Goal: Find specific page/section: Find specific page/section

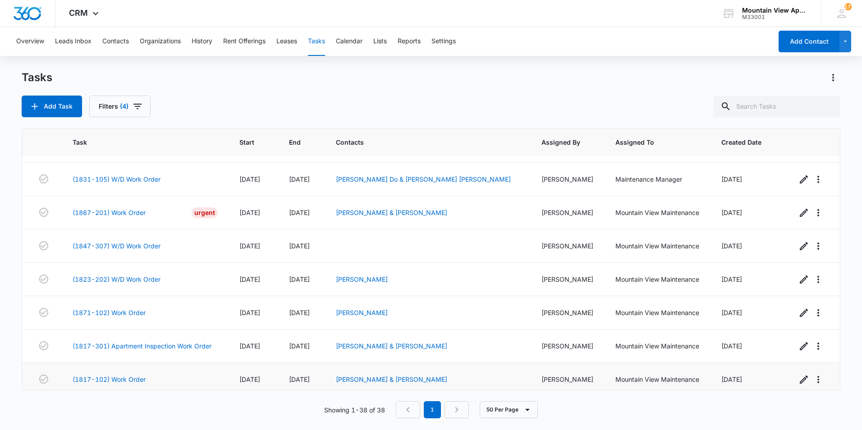
scroll to position [628, 0]
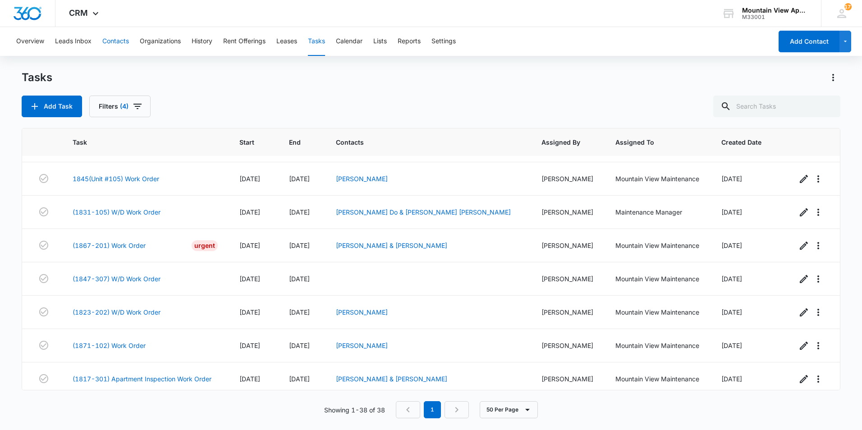
click at [115, 41] on button "Contacts" at bounding box center [115, 41] width 27 height 29
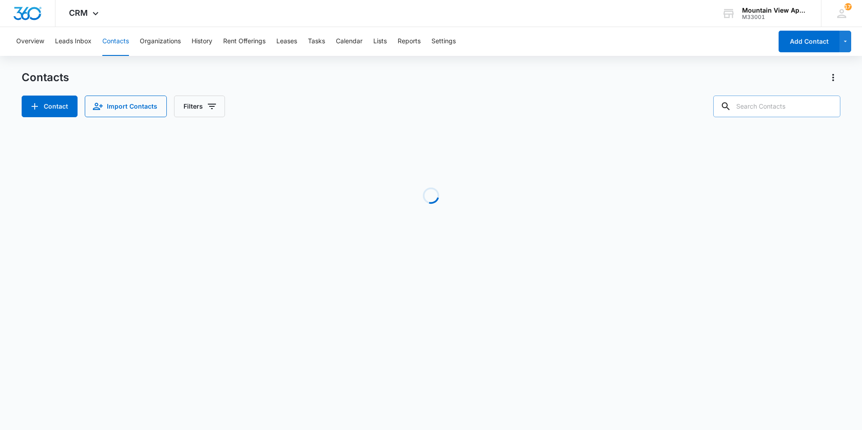
click at [772, 96] on input "text" at bounding box center [776, 107] width 127 height 22
type input "1827"
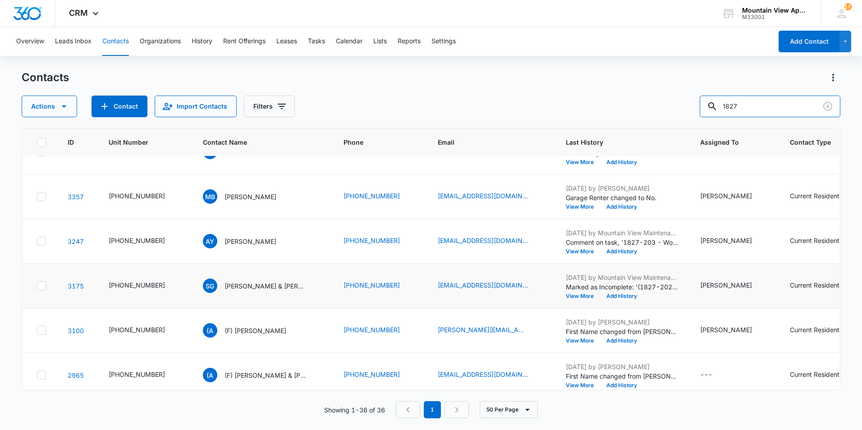
scroll to position [406, 0]
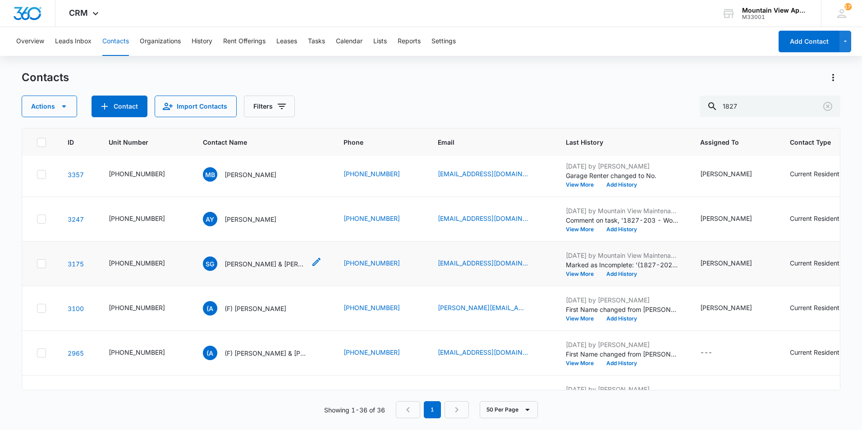
click at [232, 262] on p "[PERSON_NAME] & [PERSON_NAME]" at bounding box center [265, 263] width 81 height 9
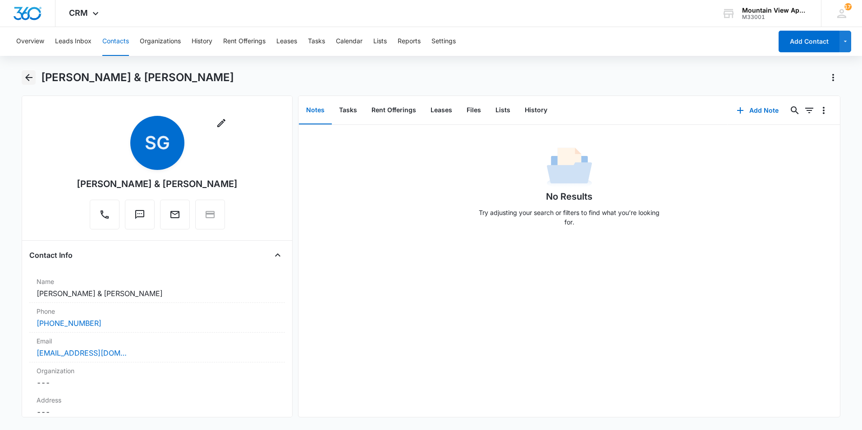
click at [25, 75] on icon "Back" at bounding box center [28, 77] width 11 height 11
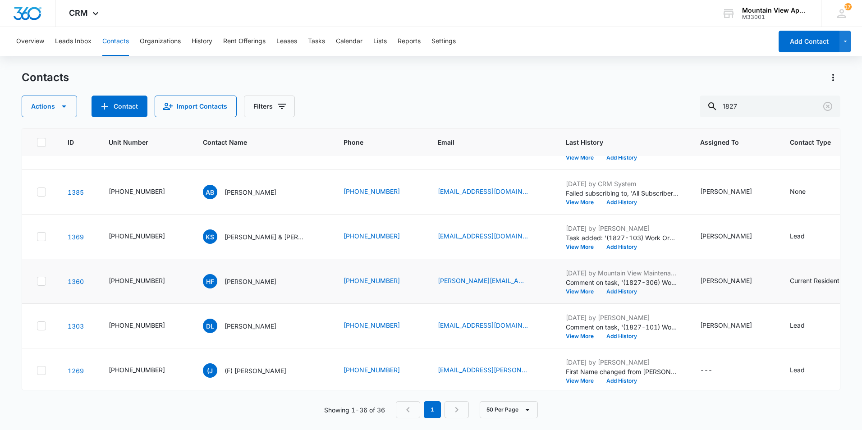
scroll to position [1380, 0]
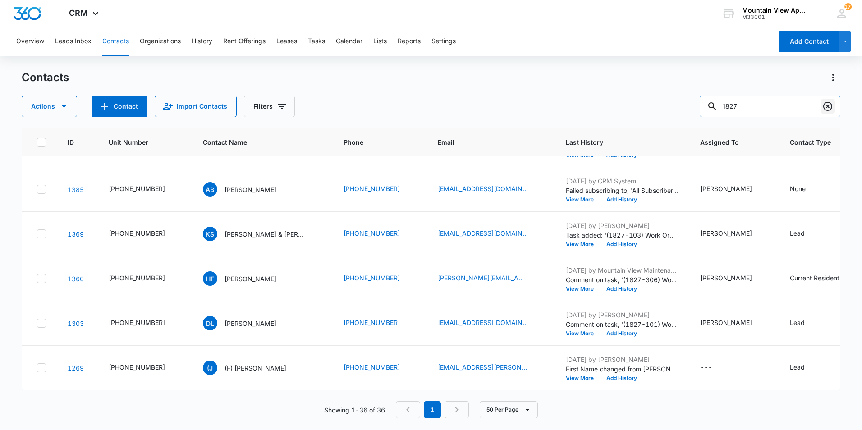
click at [826, 99] on button "Clear" at bounding box center [828, 106] width 14 height 14
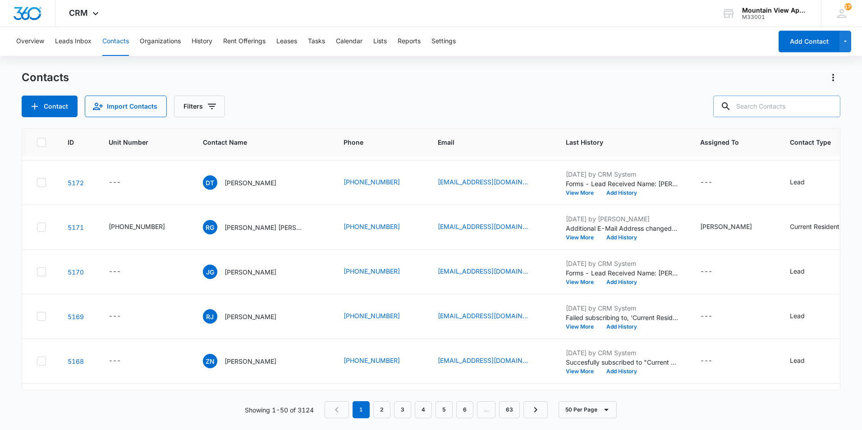
scroll to position [0, 0]
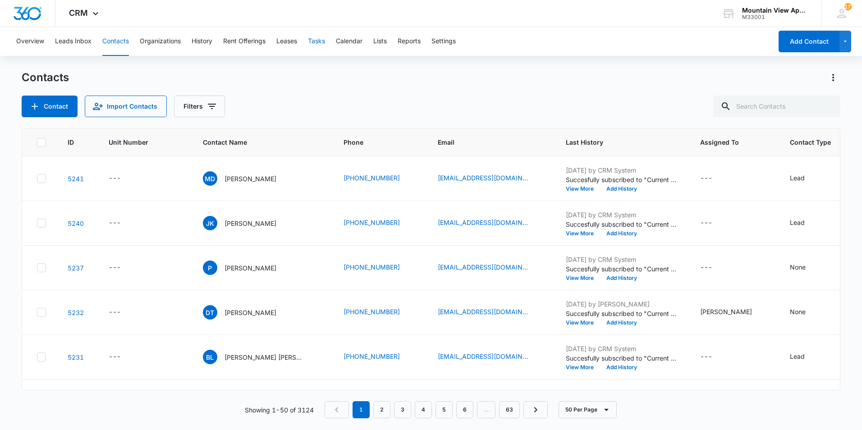
click at [313, 41] on button "Tasks" at bounding box center [316, 41] width 17 height 29
